Goal: Task Accomplishment & Management: Use online tool/utility

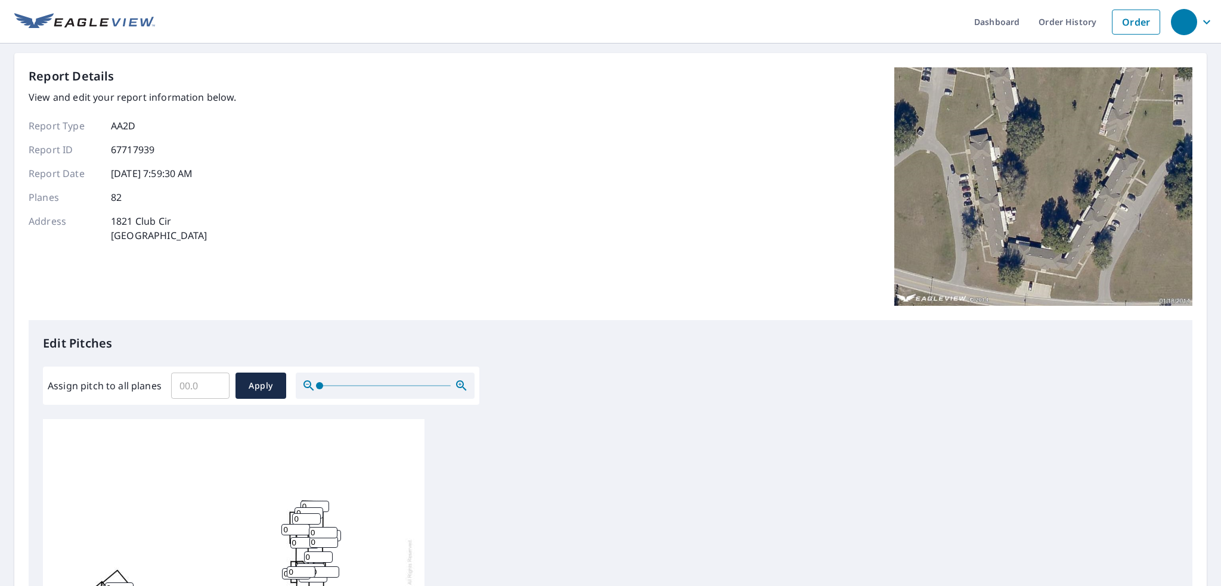
click at [196, 383] on input "Assign pitch to all planes" at bounding box center [200, 385] width 58 height 33
type input "5"
click at [252, 386] on span "Apply" at bounding box center [261, 386] width 32 height 15
type input "5"
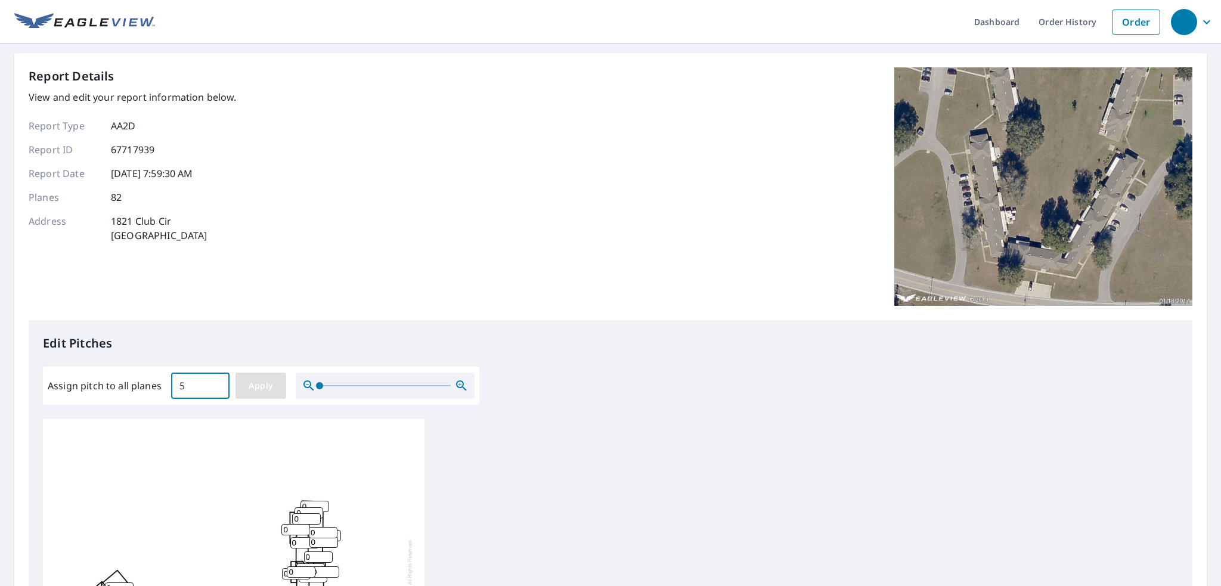
type input "5"
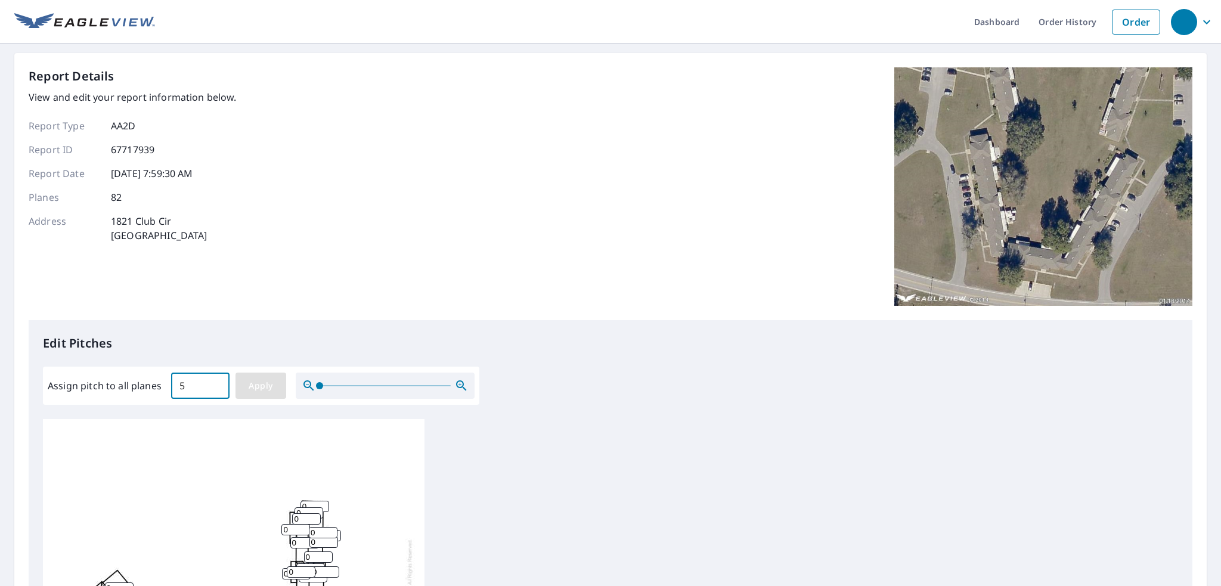
type input "5"
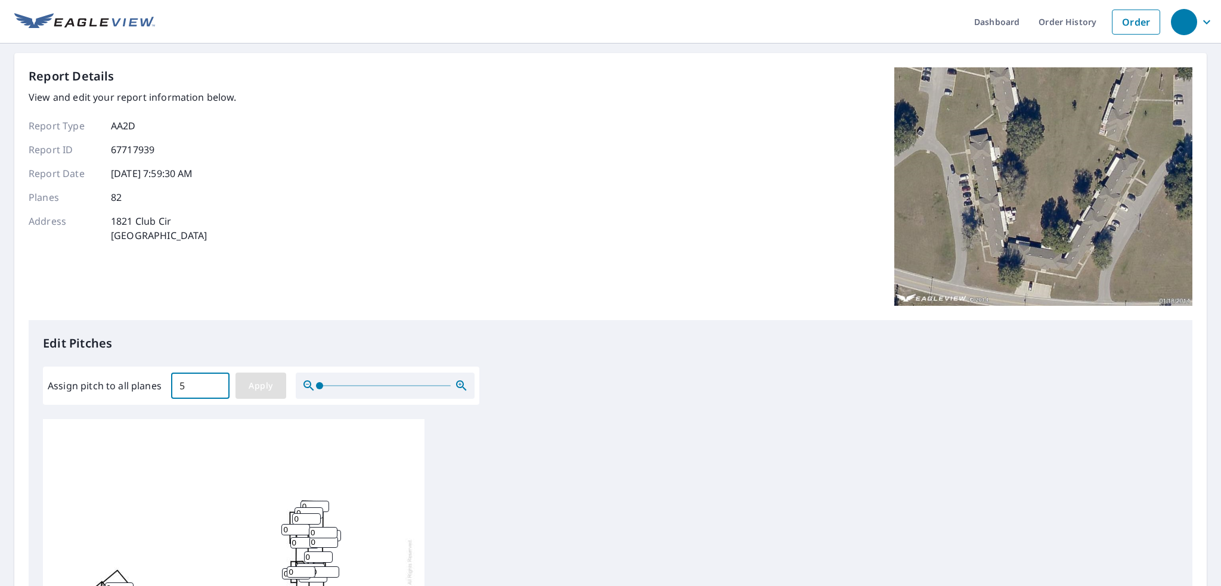
type input "5"
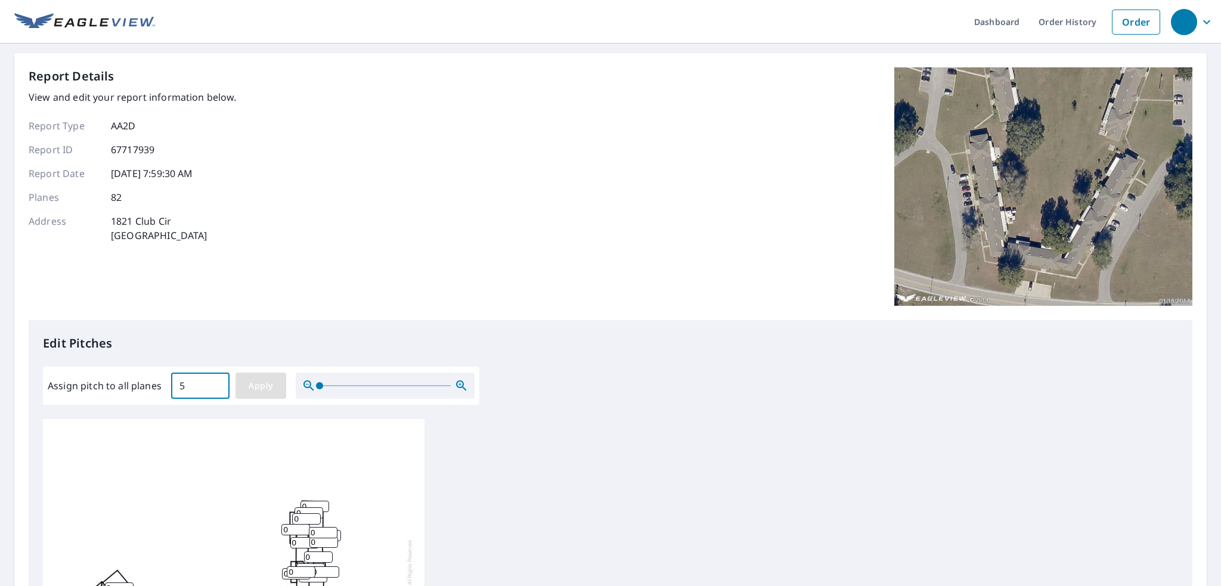
type input "5"
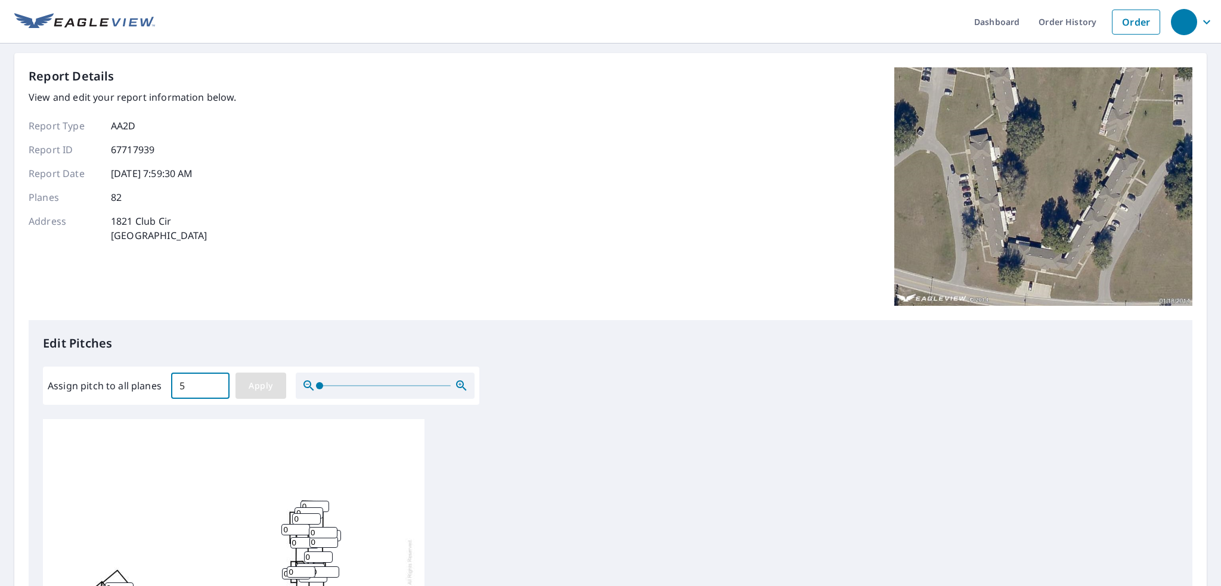
type input "5"
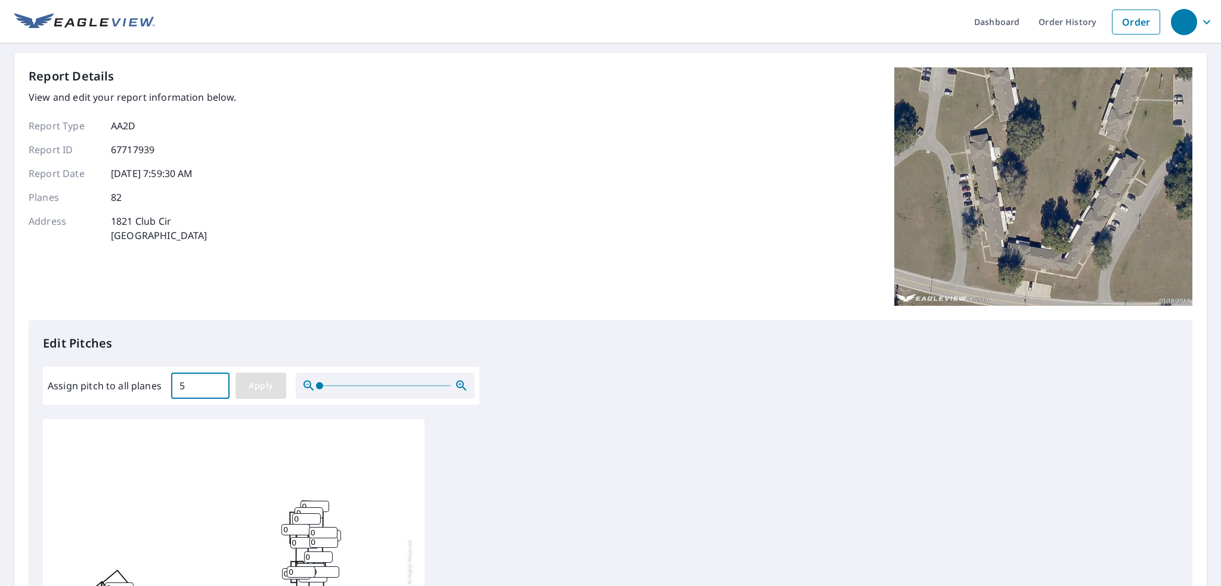
type input "5"
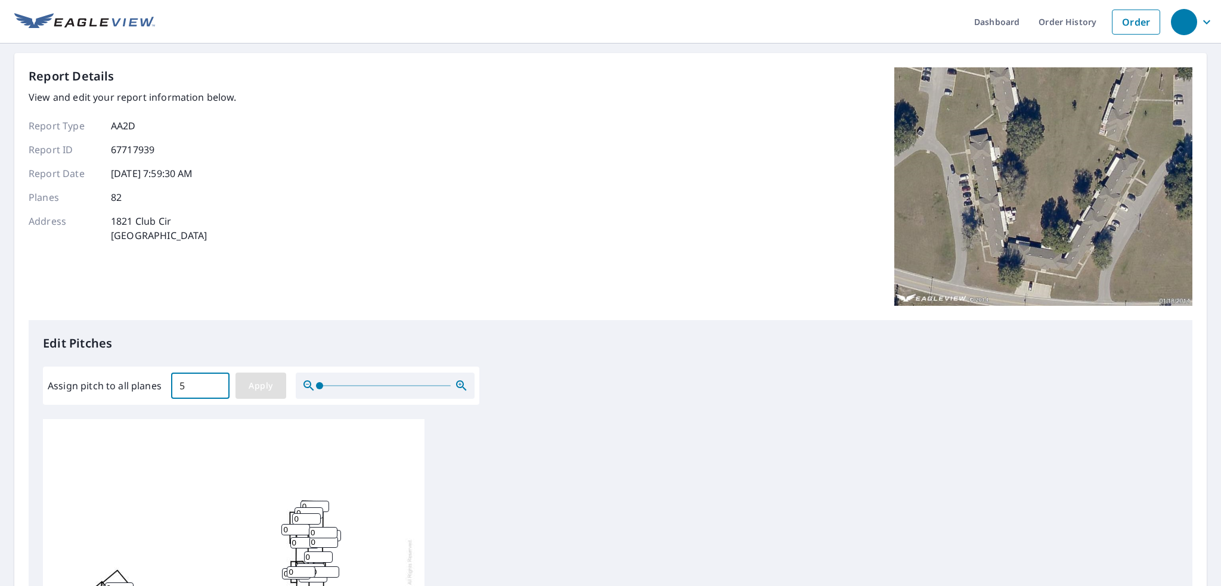
type input "5"
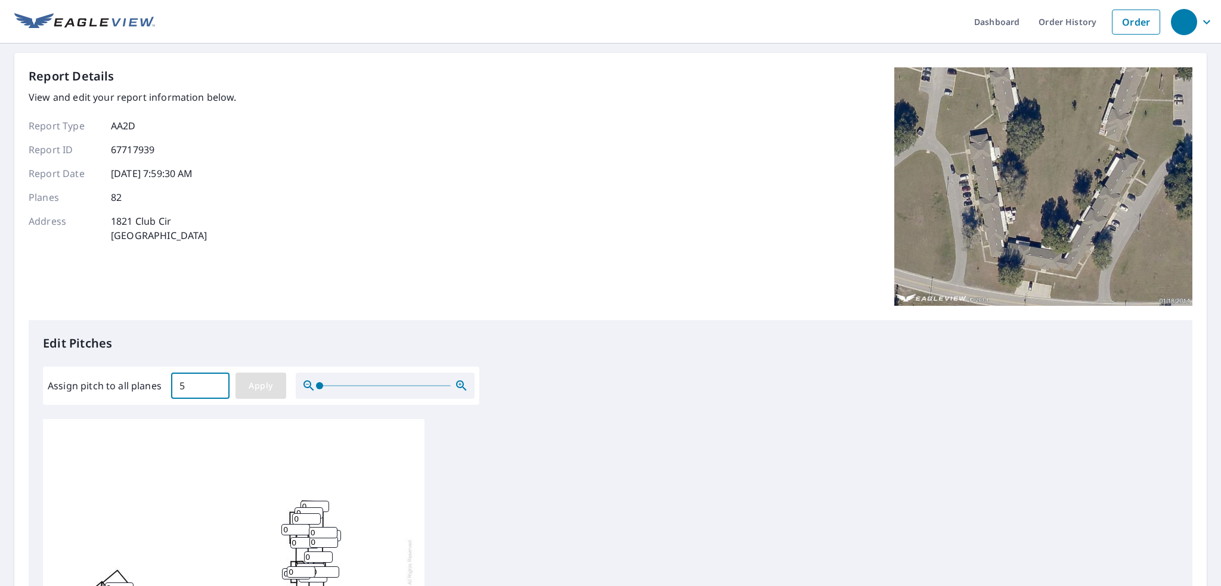
type input "5"
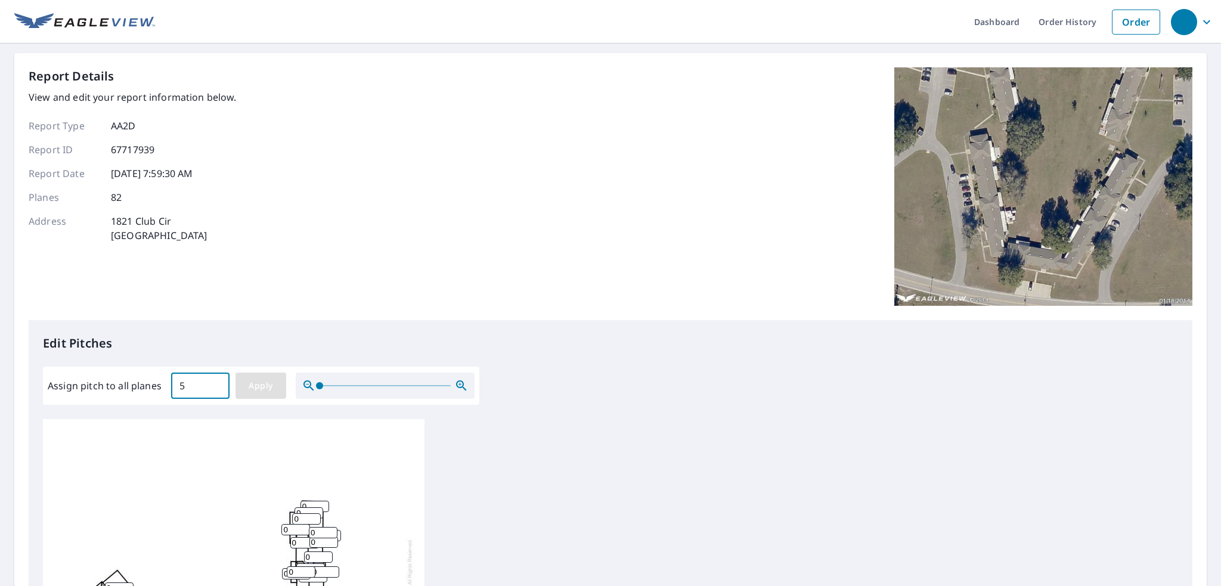
type input "5"
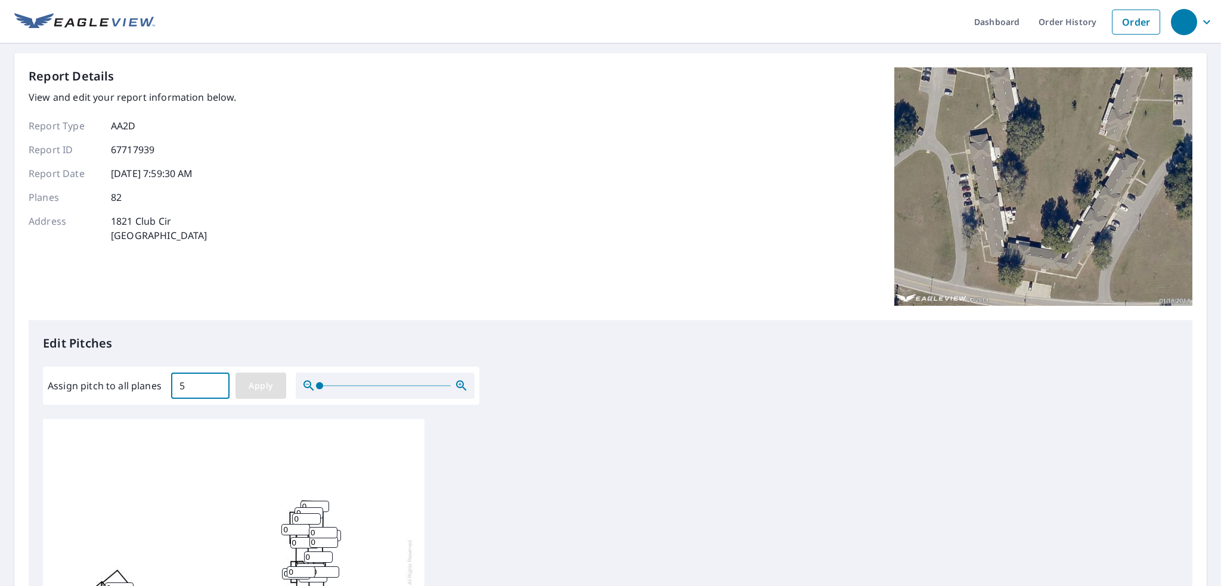
type input "5"
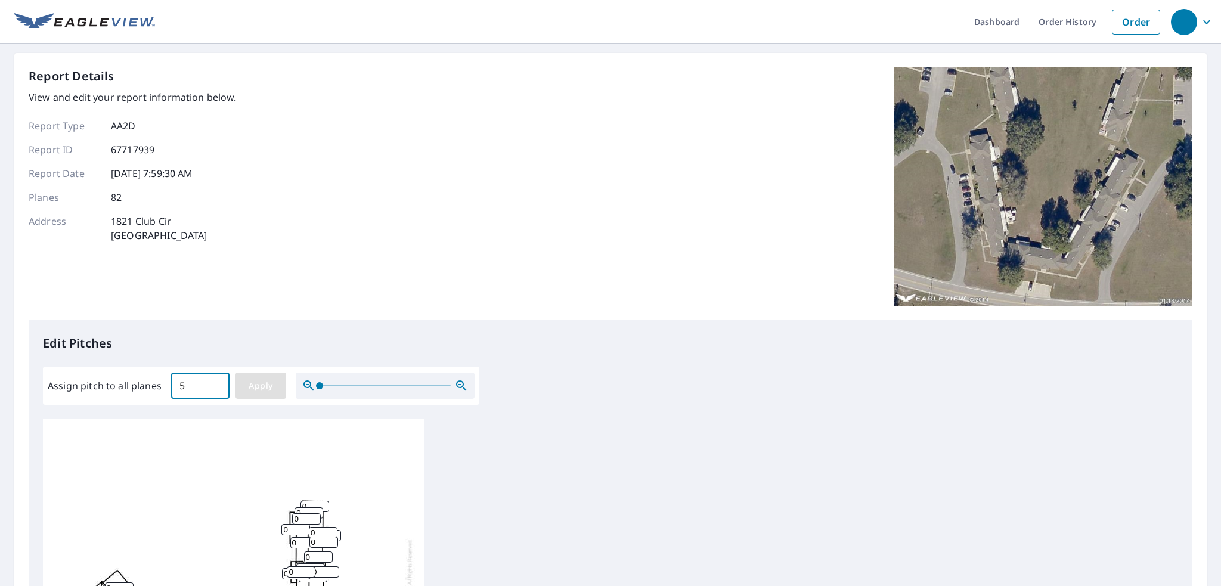
type input "5"
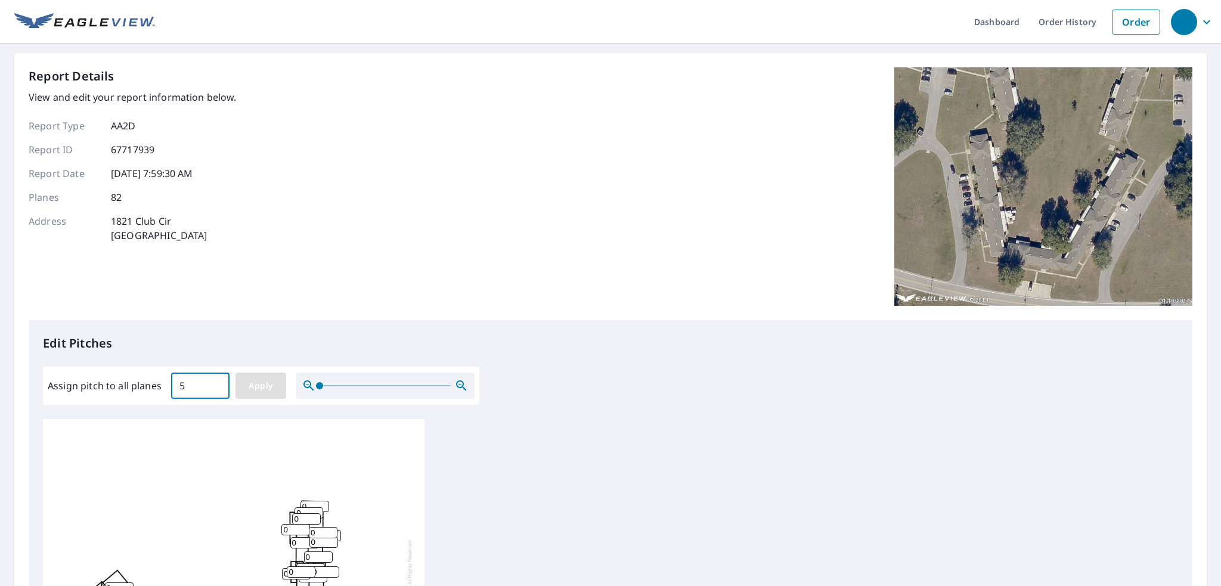
type input "5"
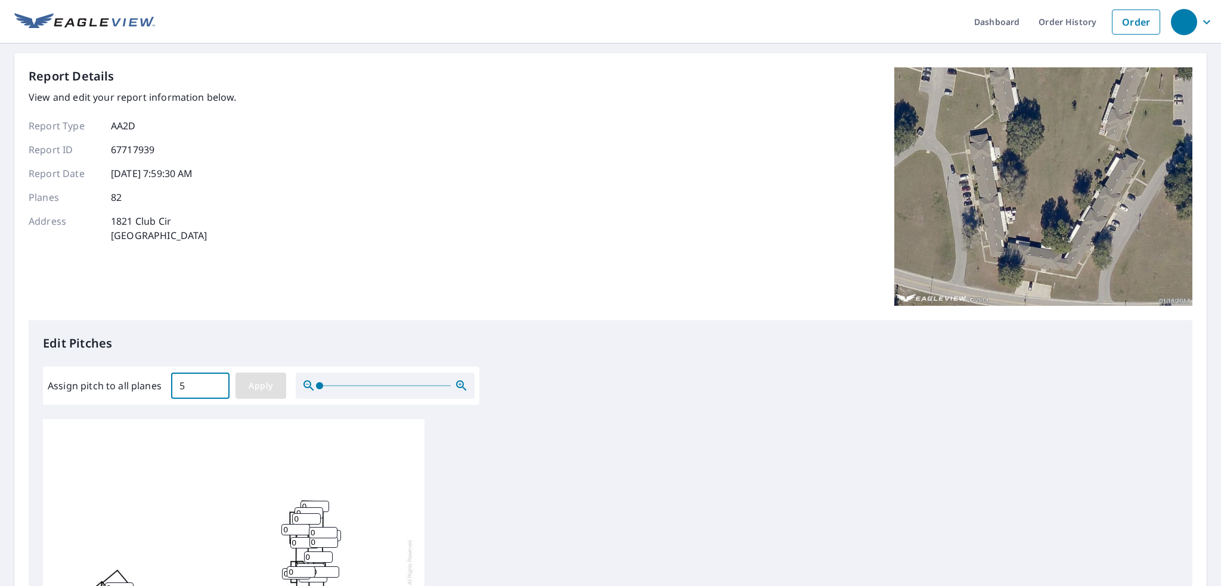
type input "5"
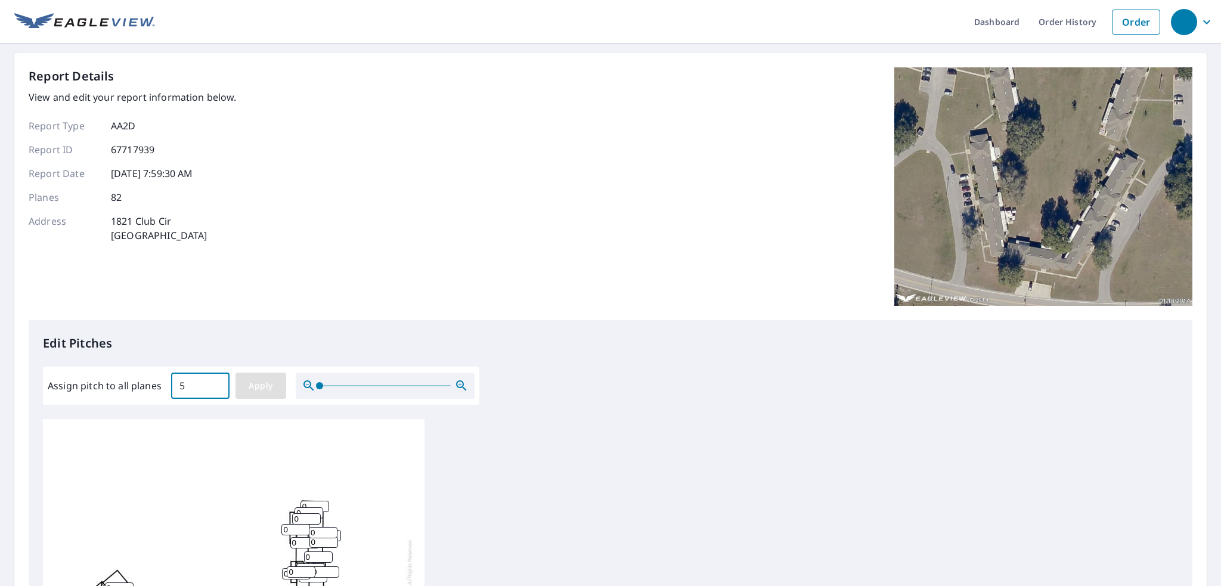
type input "5"
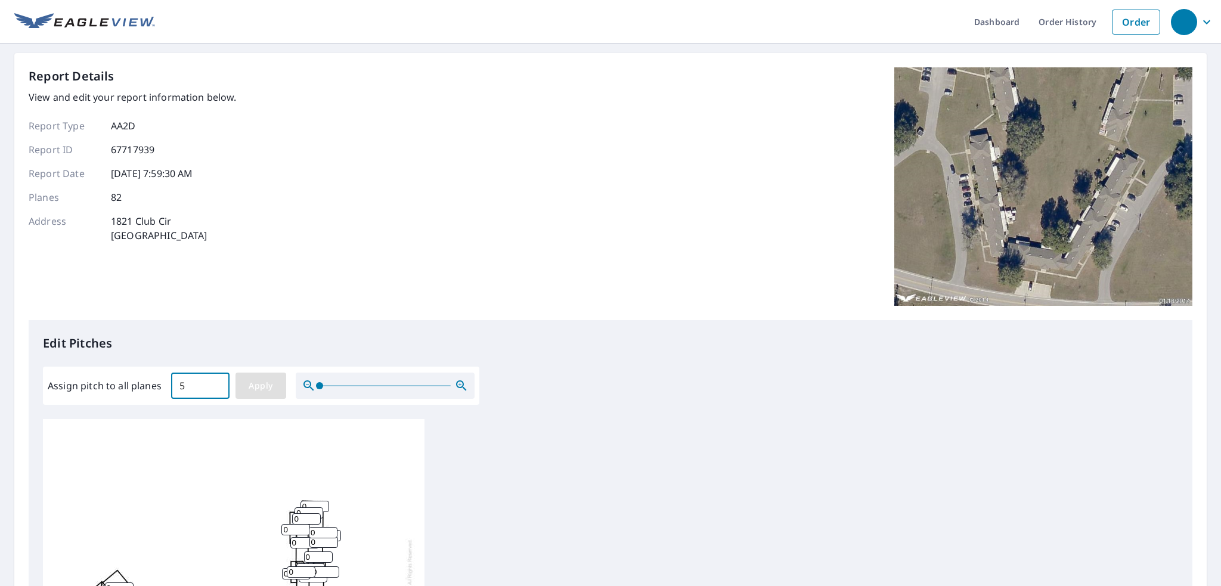
type input "5"
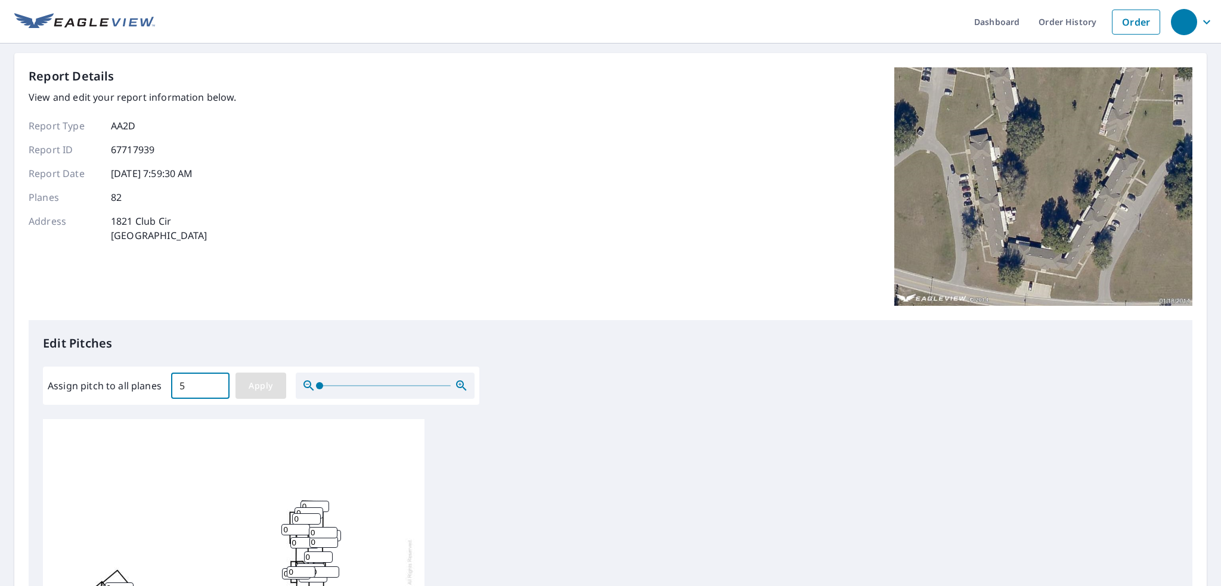
type input "5"
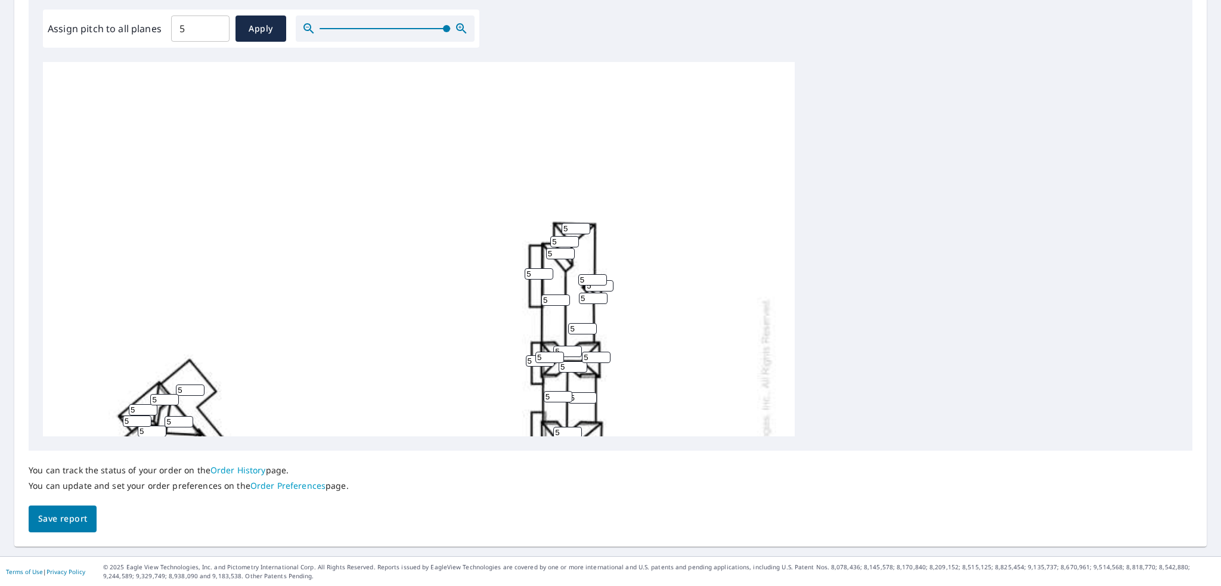
drag, startPoint x: 324, startPoint y: 29, endPoint x: 448, endPoint y: 33, distance: 124.7
click at [447, 31] on span at bounding box center [446, 28] width 7 height 7
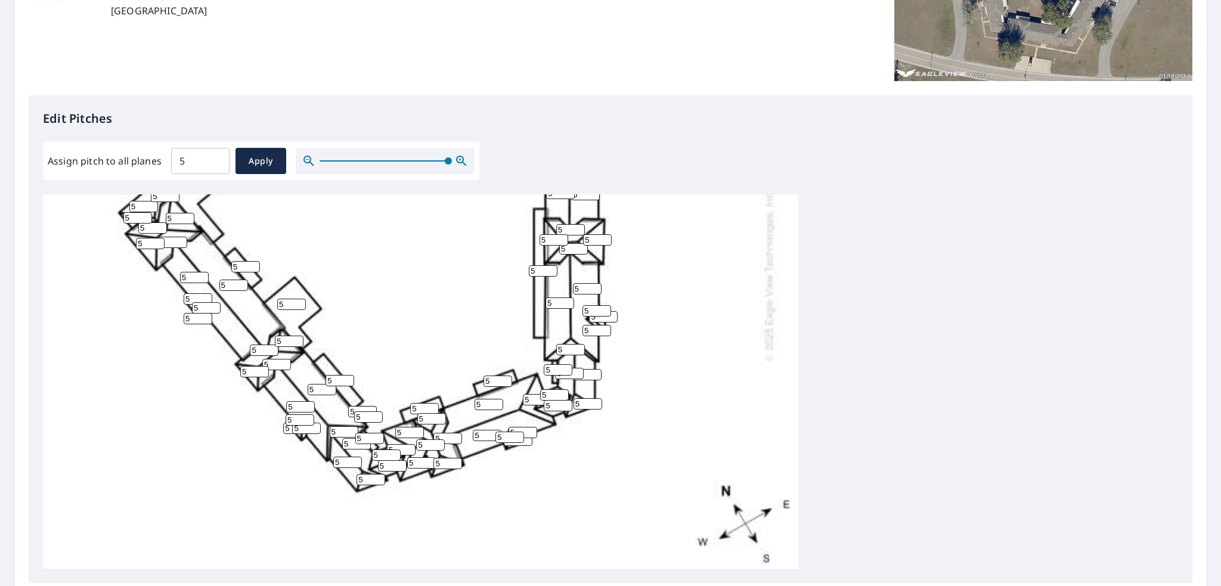
scroll to position [199, 0]
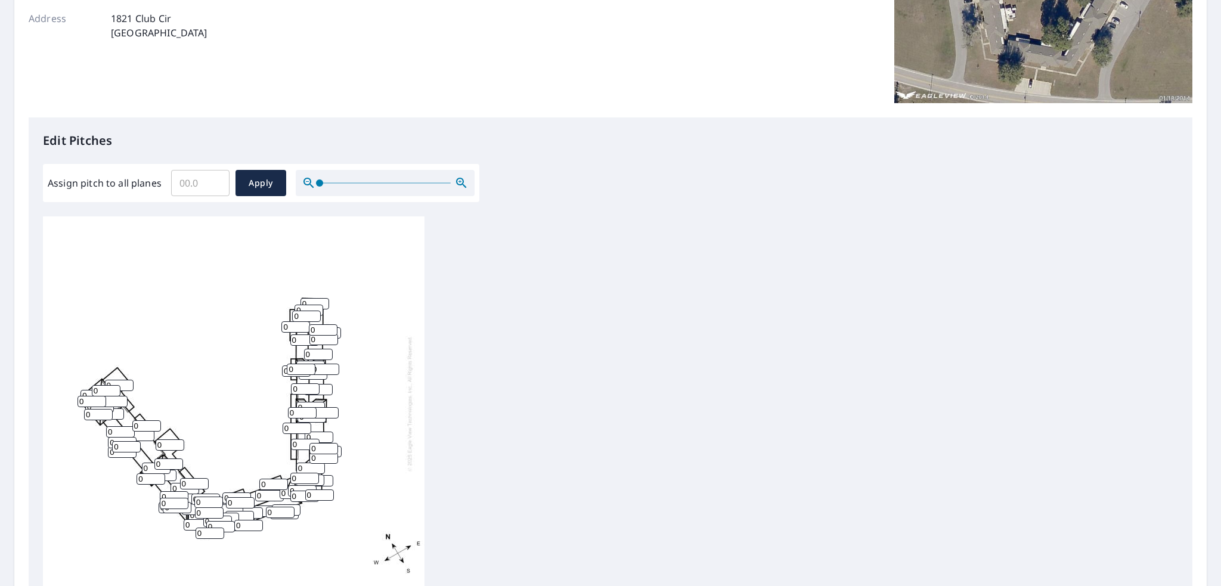
scroll to position [250, 0]
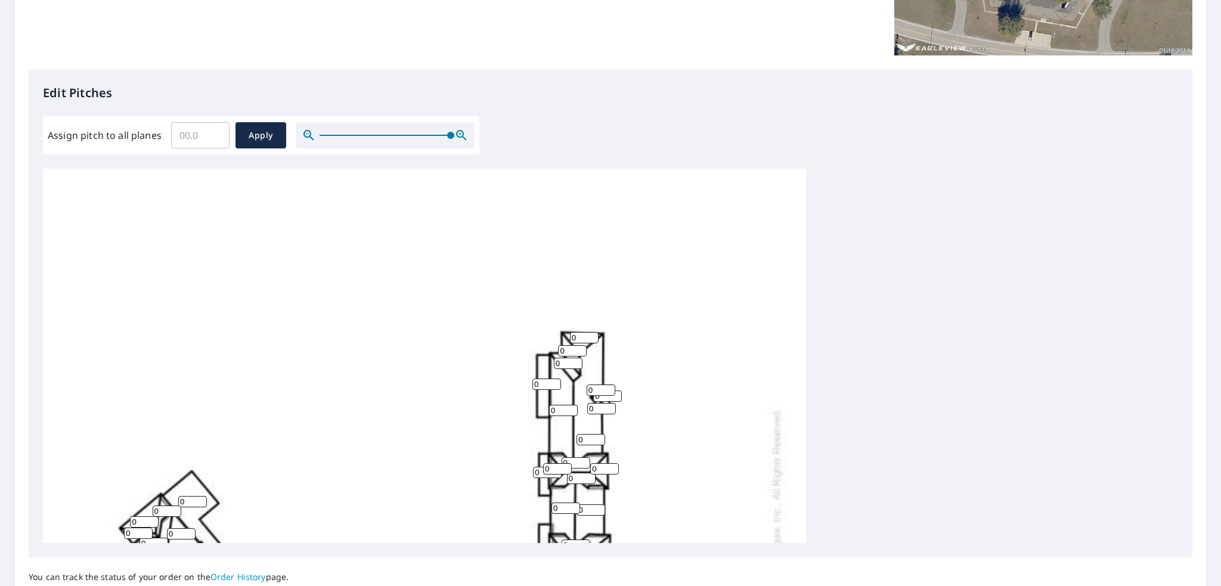
drag, startPoint x: 320, startPoint y: 138, endPoint x: 461, endPoint y: 143, distance: 141.4
click at [461, 143] on div at bounding box center [385, 135] width 179 height 26
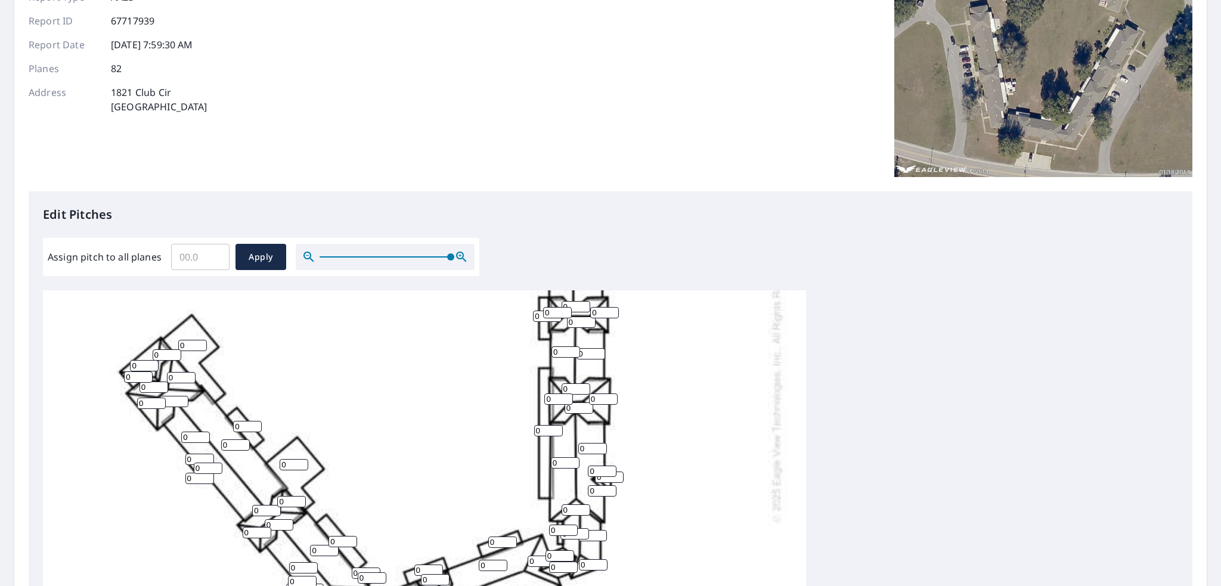
scroll to position [119, 0]
